Goal: Information Seeking & Learning: Learn about a topic

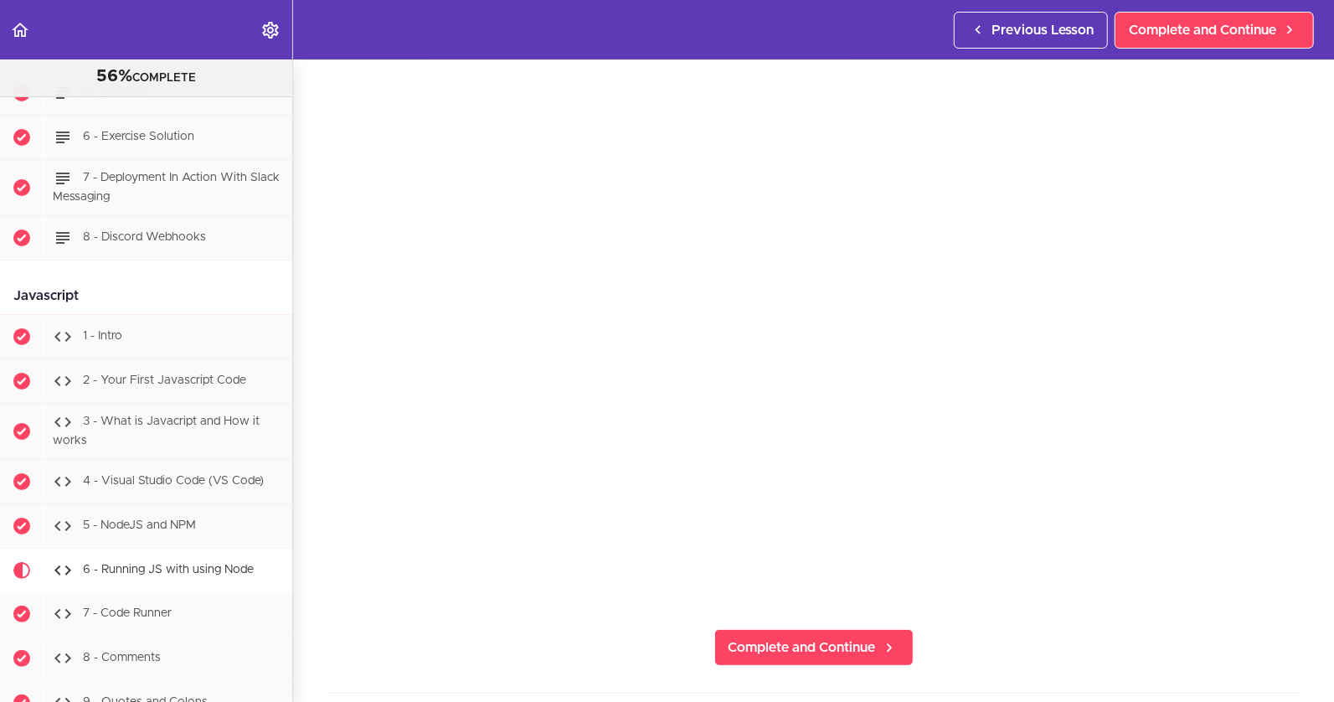
scroll to position [81, 0]
click at [772, 636] on span "Complete and Continue" at bounding box center [801, 646] width 147 height 20
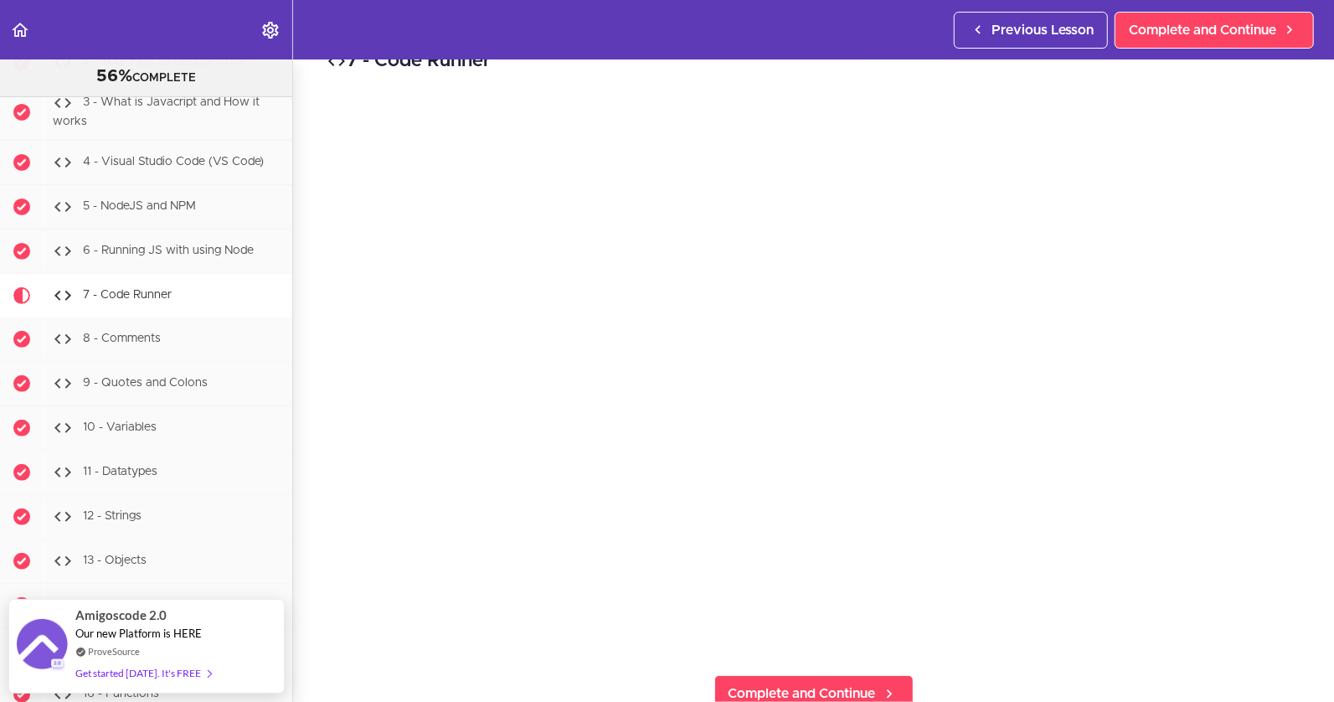
scroll to position [37, 0]
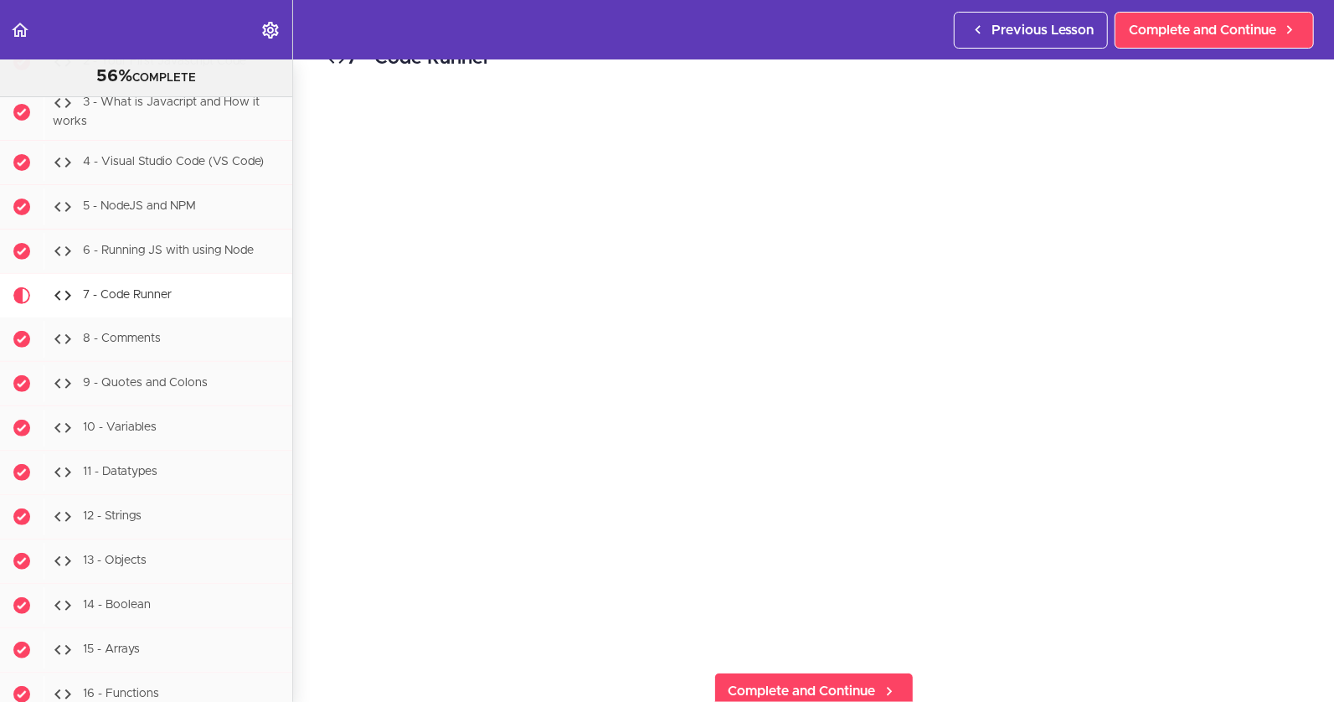
click at [1022, 660] on div "7 - Code Runner Complete and Continue 1 - Follow us on LinkedIn 2 - Subscribe t…" at bounding box center [813, 344] width 1041 height 642
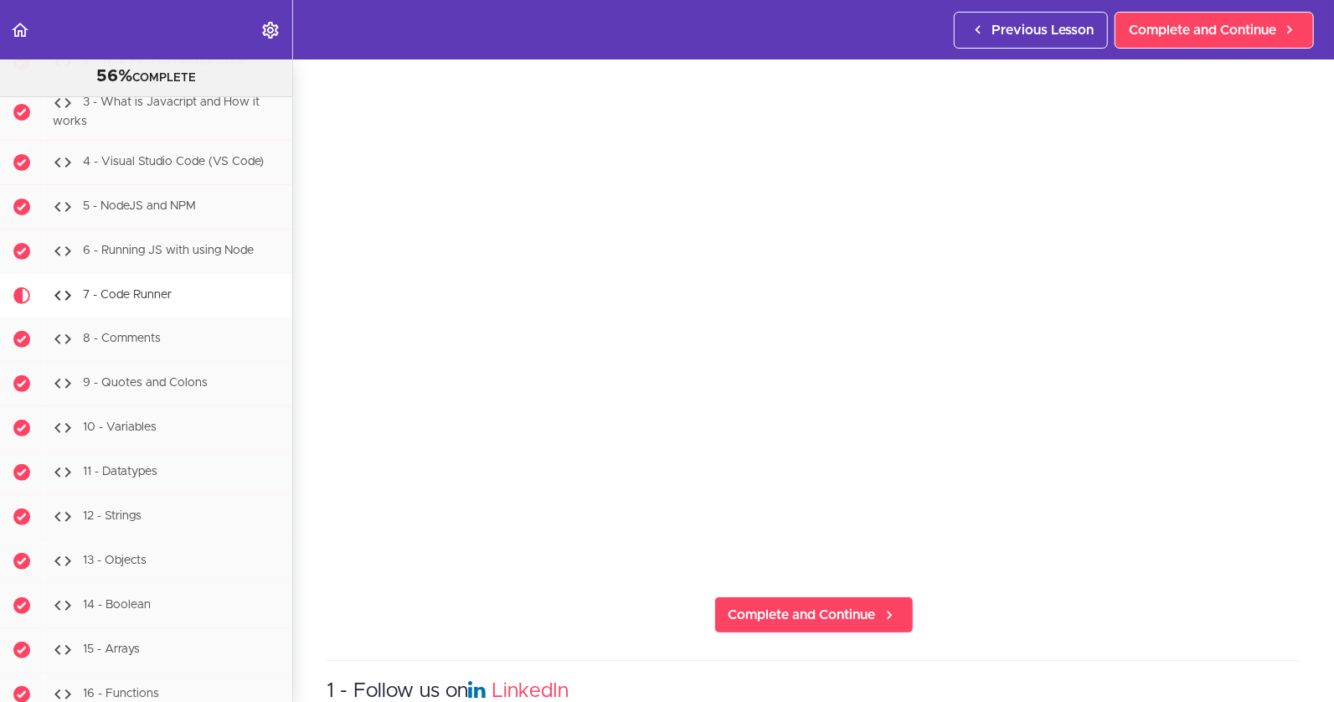
scroll to position [114, 0]
click at [744, 605] on span "Complete and Continue" at bounding box center [801, 614] width 147 height 20
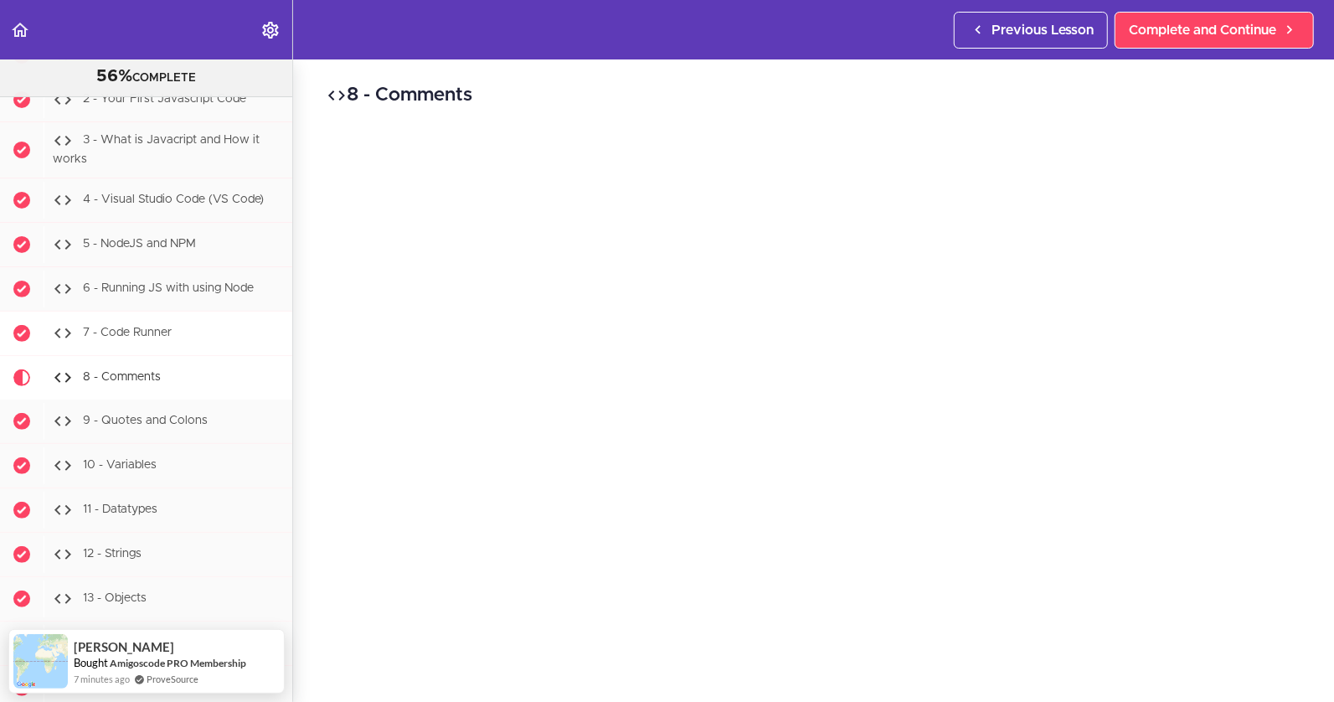
scroll to position [16276, 0]
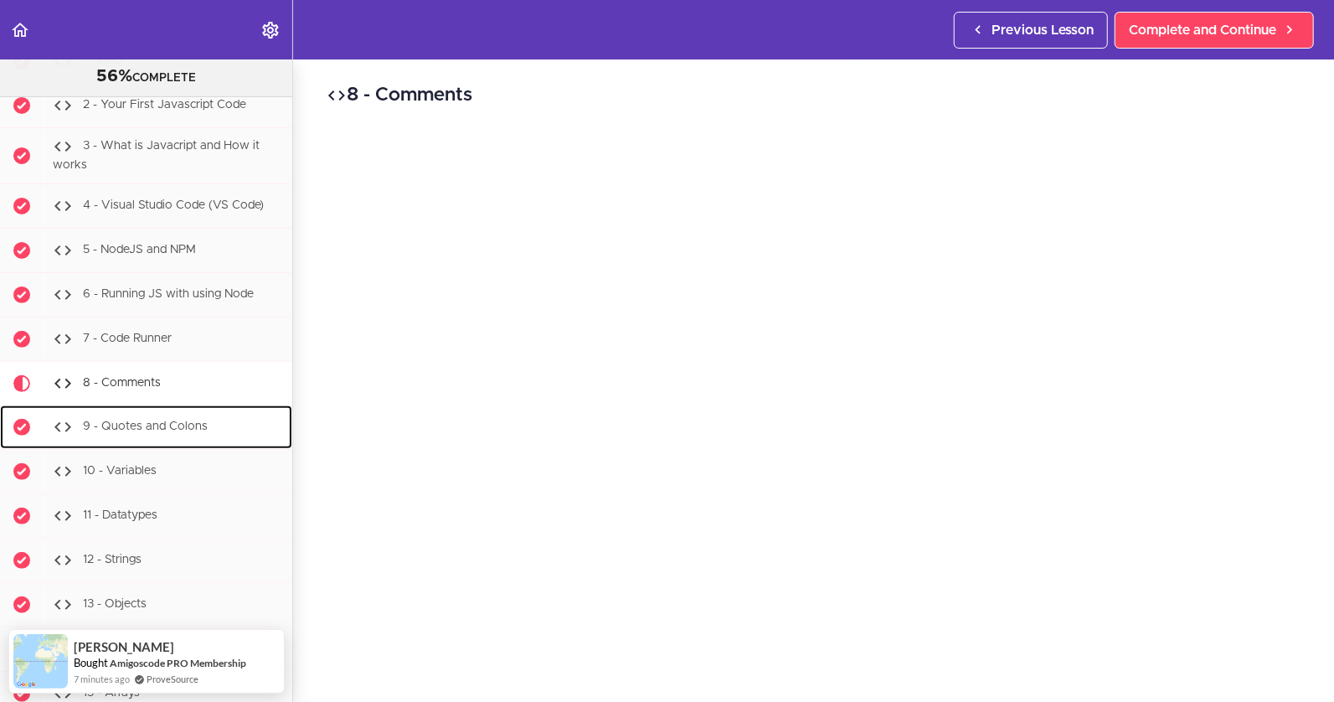
click at [136, 409] on div "9 - Quotes and Colons" at bounding box center [168, 427] width 249 height 37
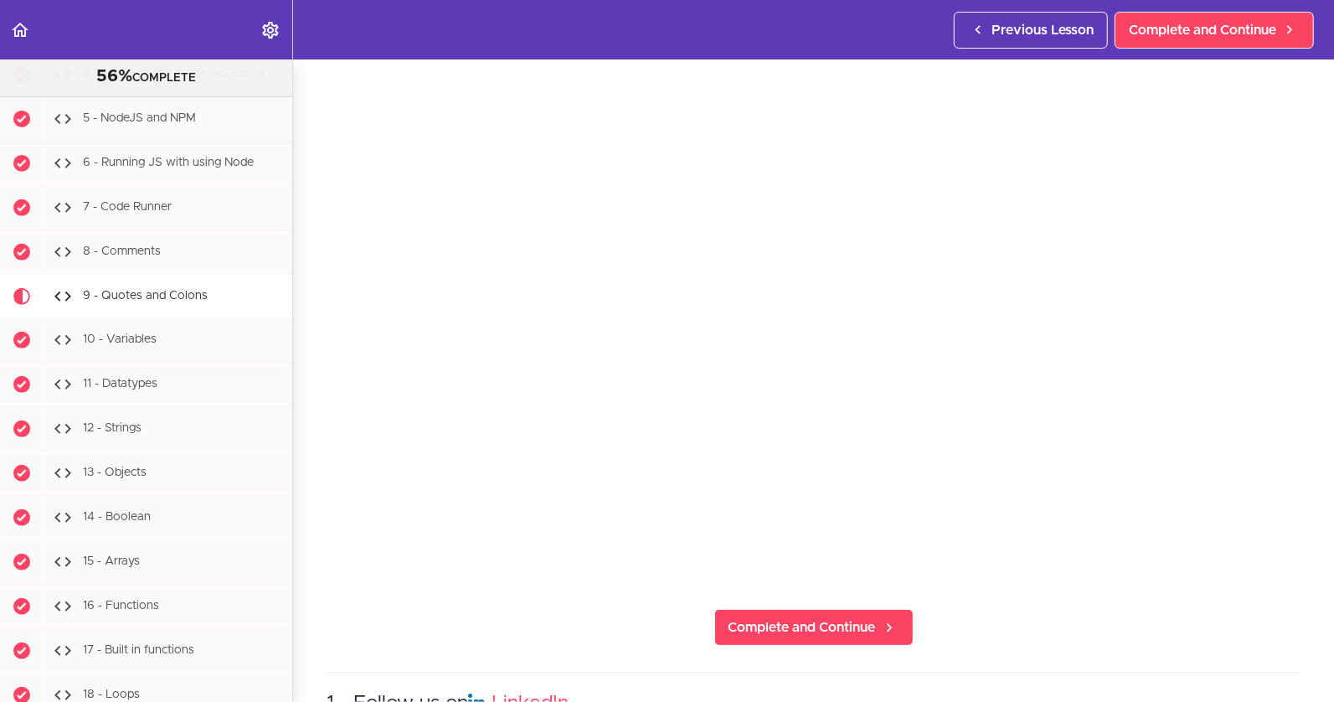
scroll to position [81, 0]
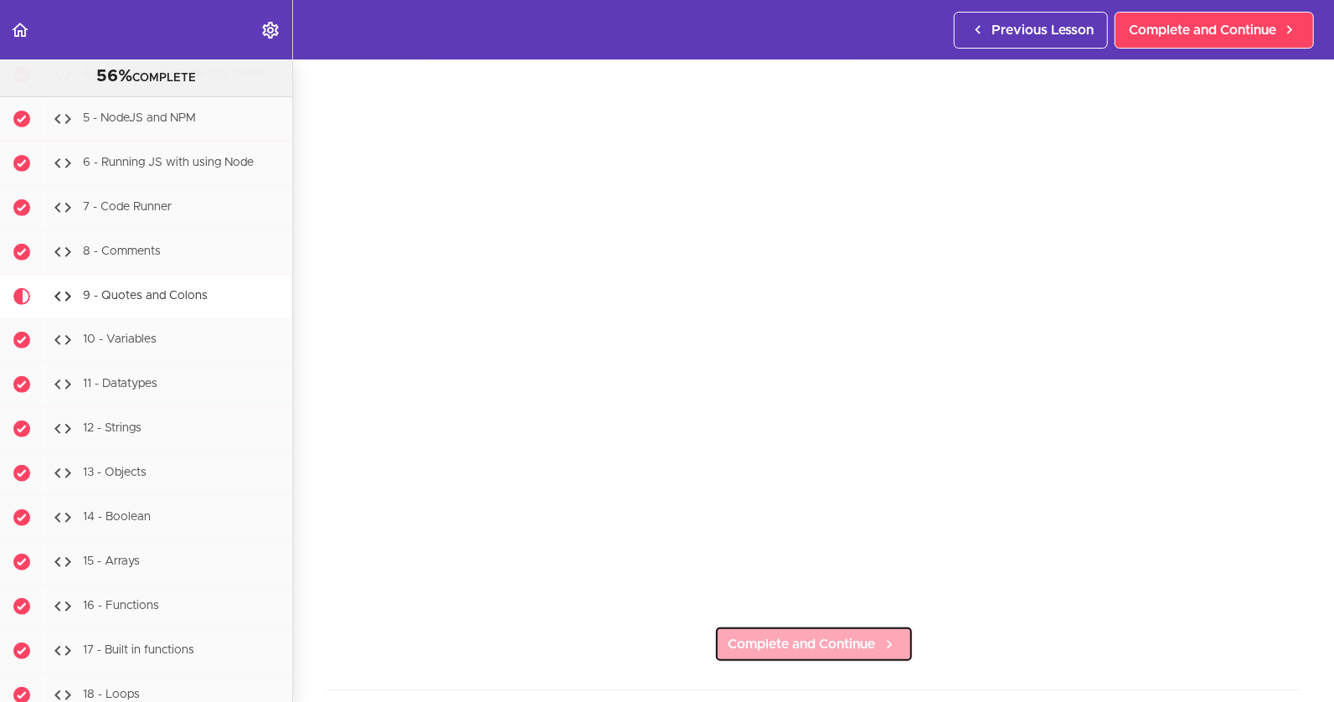
click at [844, 630] on link "Complete and Continue" at bounding box center [813, 643] width 199 height 37
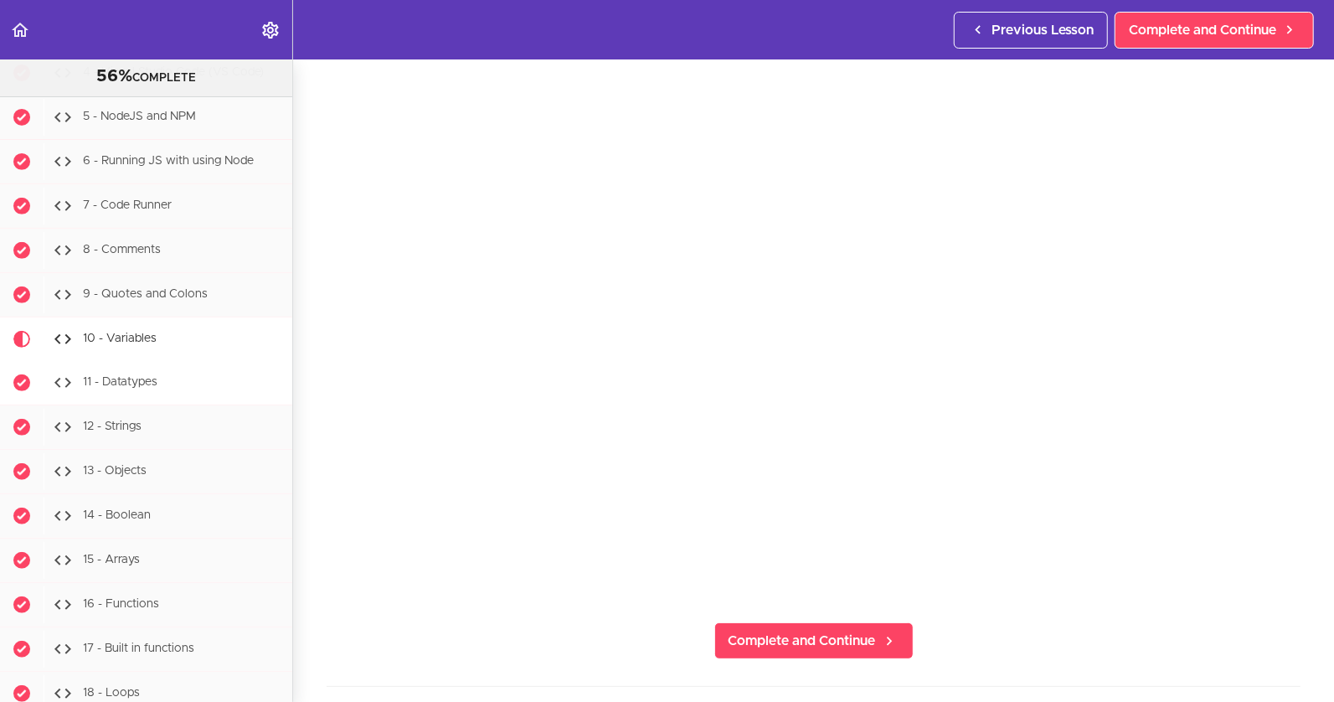
scroll to position [16411, 0]
click at [852, 630] on span "Complete and Continue" at bounding box center [801, 640] width 147 height 20
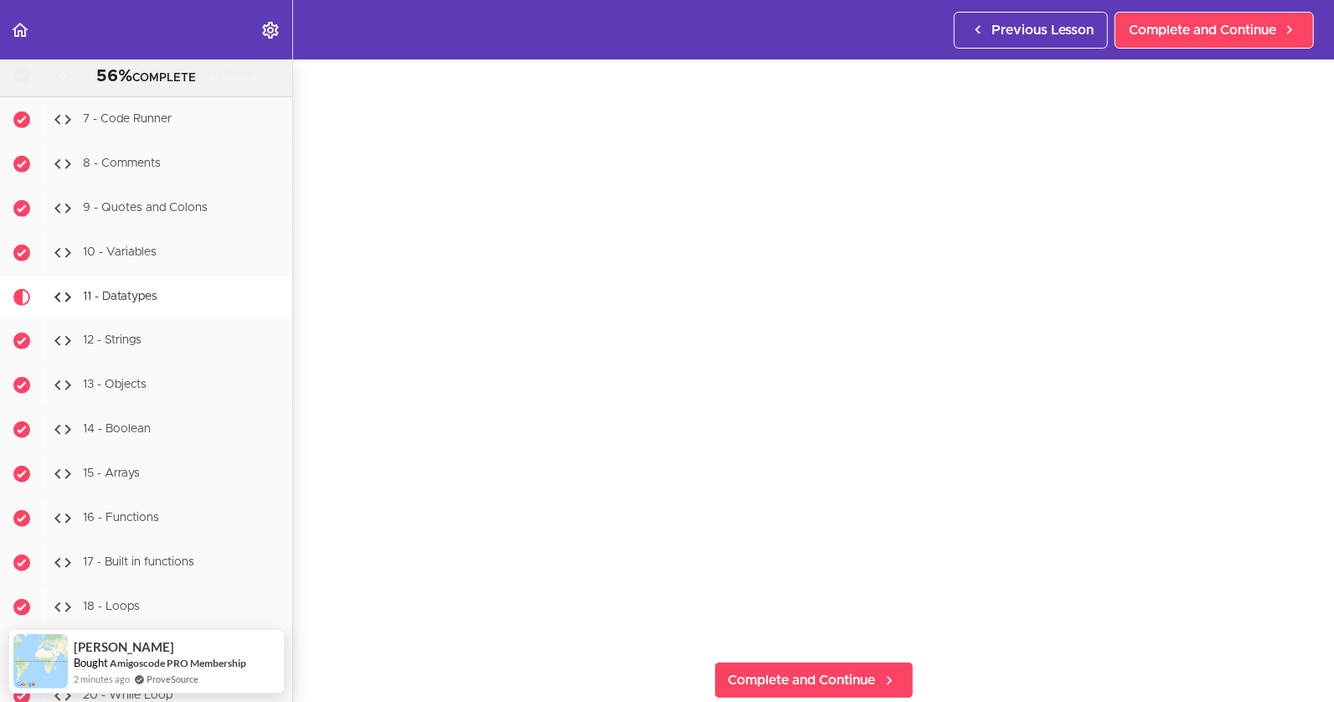
scroll to position [46, 0]
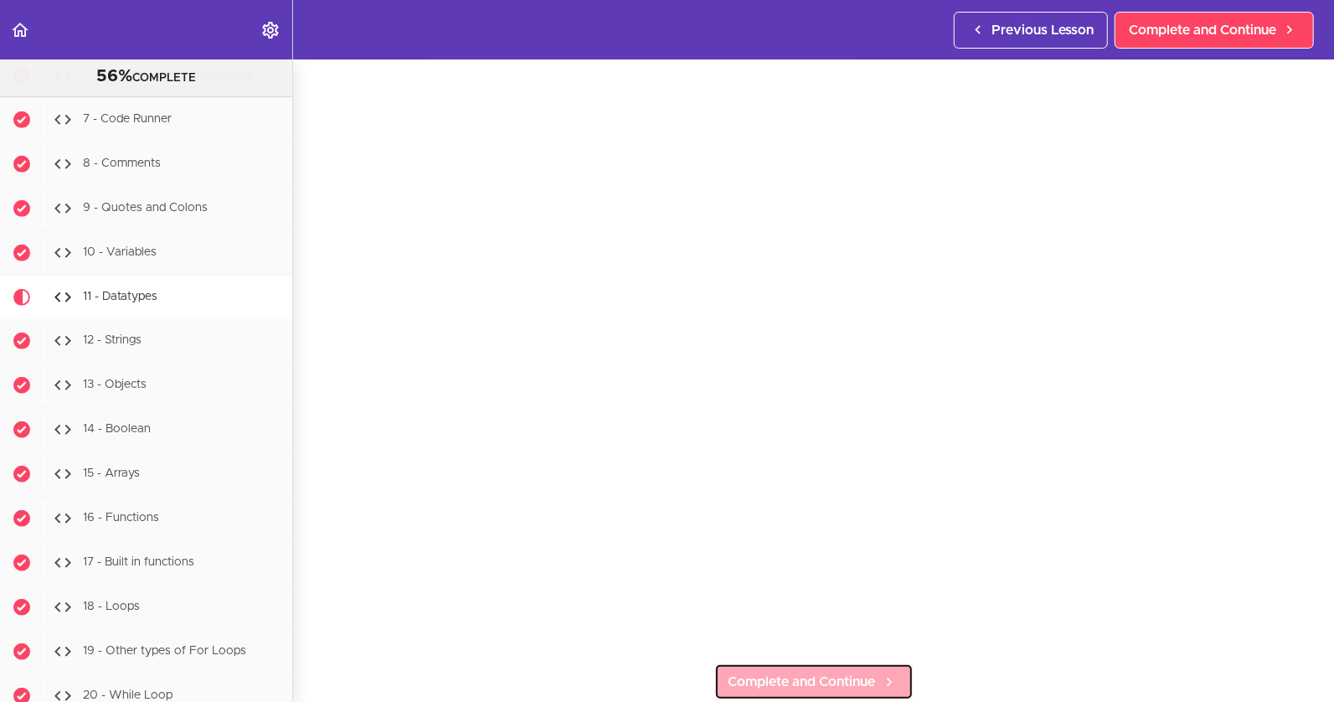
click at [876, 672] on link "Complete and Continue" at bounding box center [813, 681] width 199 height 37
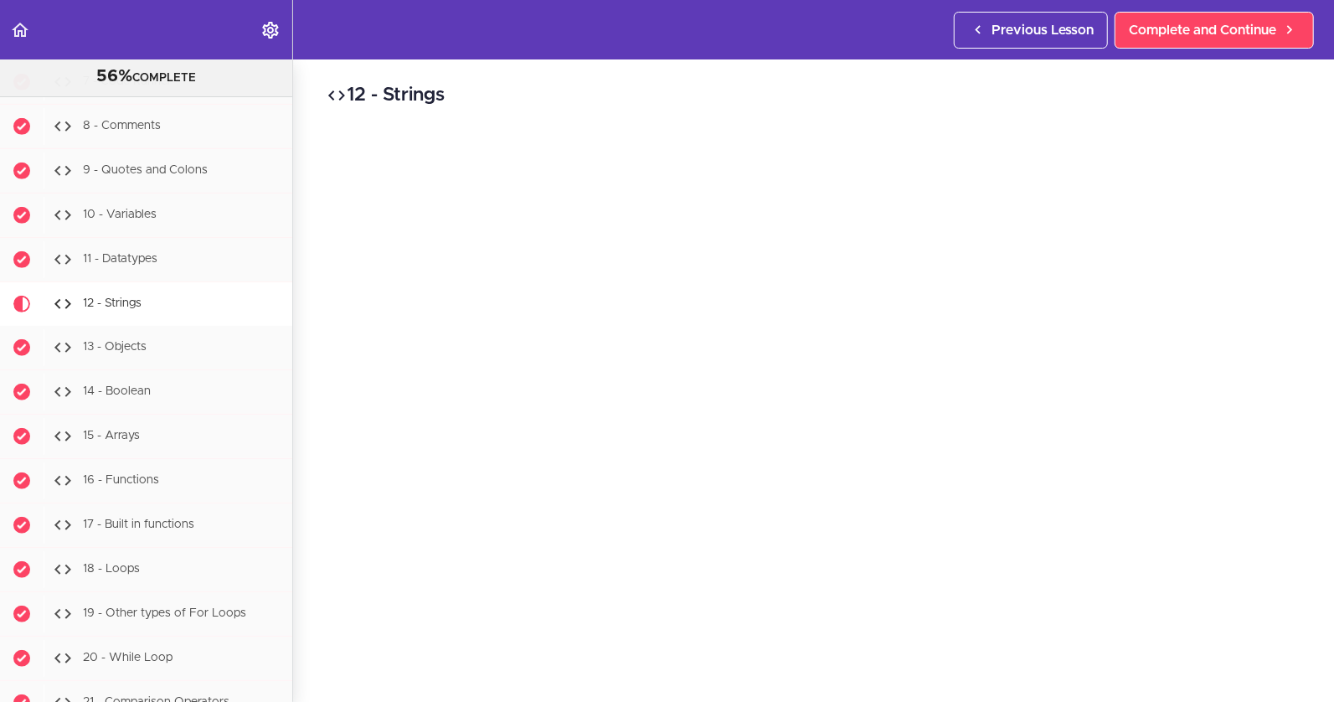
scroll to position [16538, 0]
